Goal: Browse casually

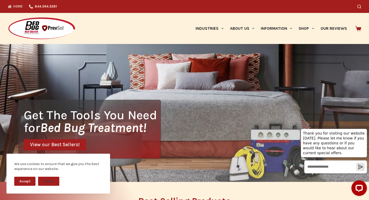
click at [201, 199] on h2 "Best Selling Products" at bounding box center [184, 201] width 332 height 9
click at [8, 2] on link "Home" at bounding box center [17, 6] width 18 height 13
click at [0, 199] on div "We use cookies to ensure that we give you the best experience on our website. A…" at bounding box center [58, 177] width 117 height 46
click at [89, 199] on div "We use cookies to ensure that we give you the best experience on our website. A…" at bounding box center [58, 177] width 117 height 46
click at [261, 52] on div "Get The Tools You Need for Bed Bug Treatment! View our Best Sellers!" at bounding box center [184, 113] width 369 height 138
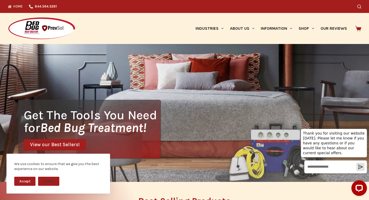
click at [250, 199] on h2 "Best Selling Products" at bounding box center [184, 201] width 332 height 9
click at [163, 199] on h2 "Best Selling Products" at bounding box center [184, 201] width 332 height 9
